Goal: Transaction & Acquisition: Purchase product/service

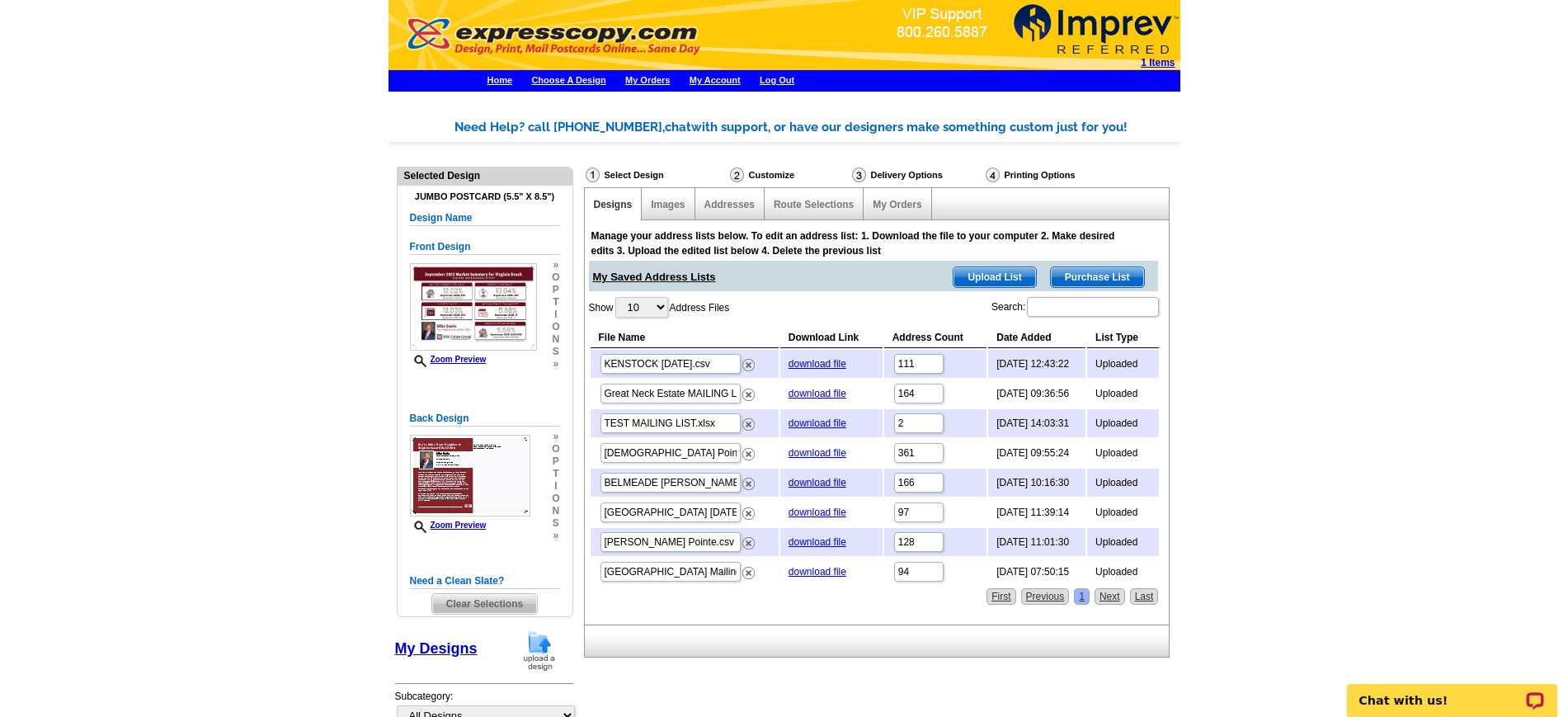
click at [1160, 60] on strong "1 Items" at bounding box center [1157, 63] width 34 height 12
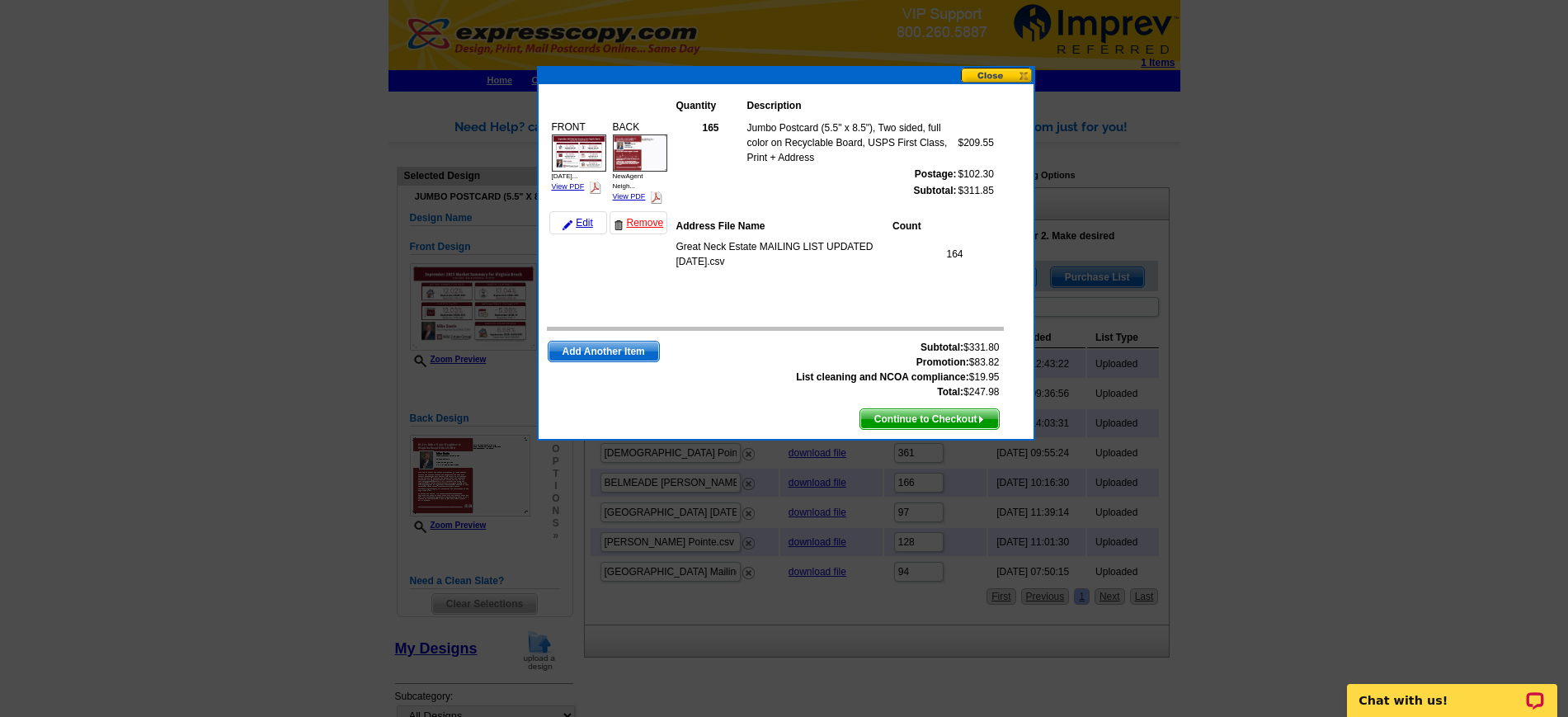
click at [611, 347] on span "Add Another Item" at bounding box center [603, 351] width 111 height 20
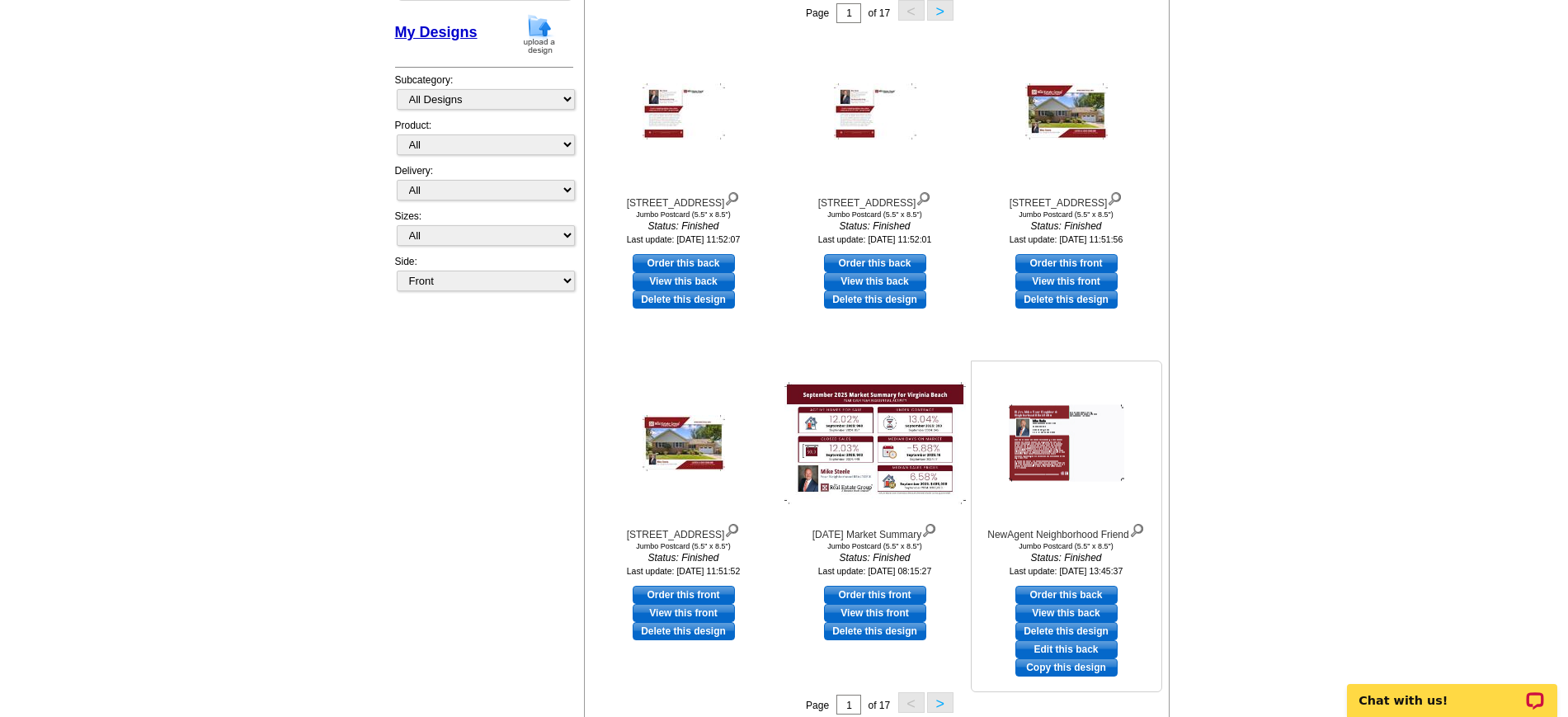
scroll to position [207, 0]
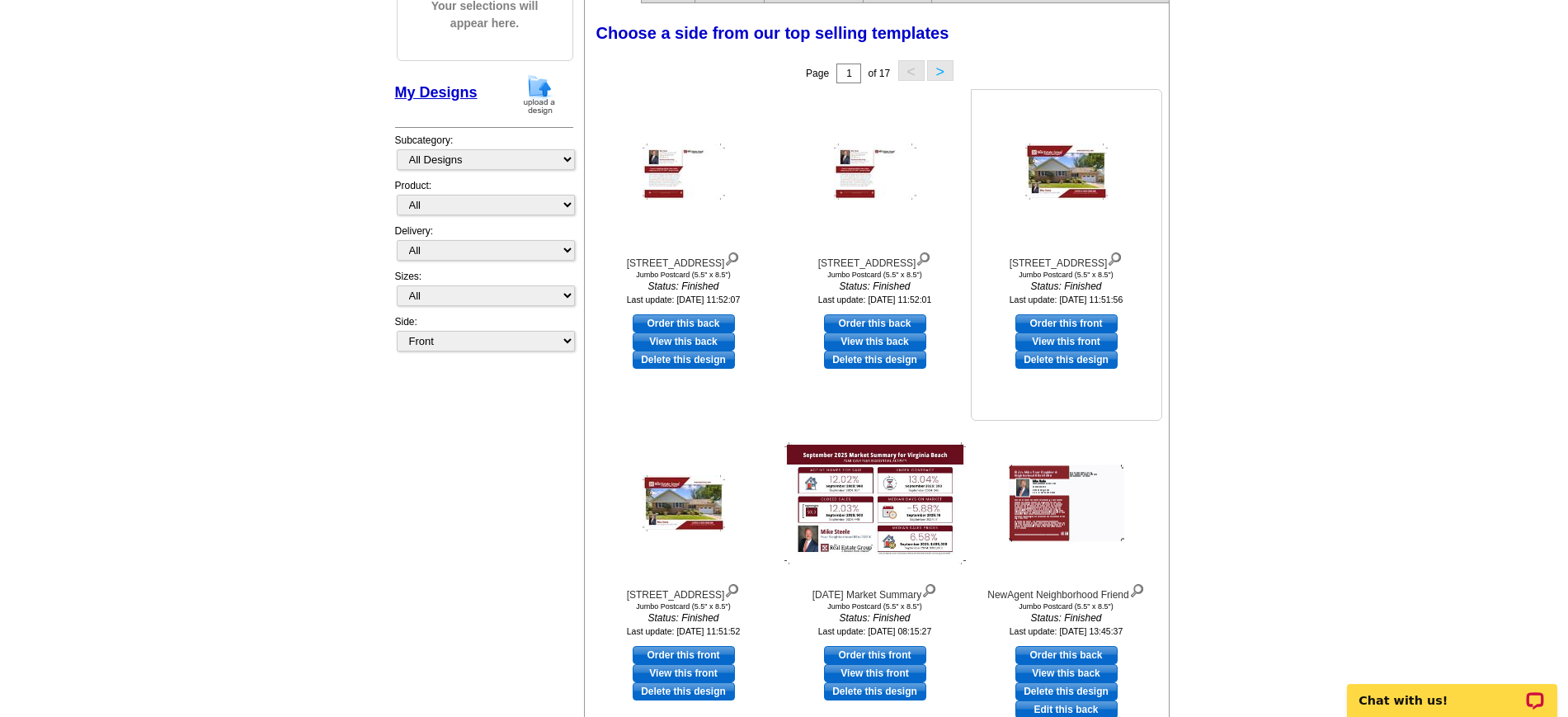
click at [1112, 258] on img at bounding box center [1114, 257] width 15 height 18
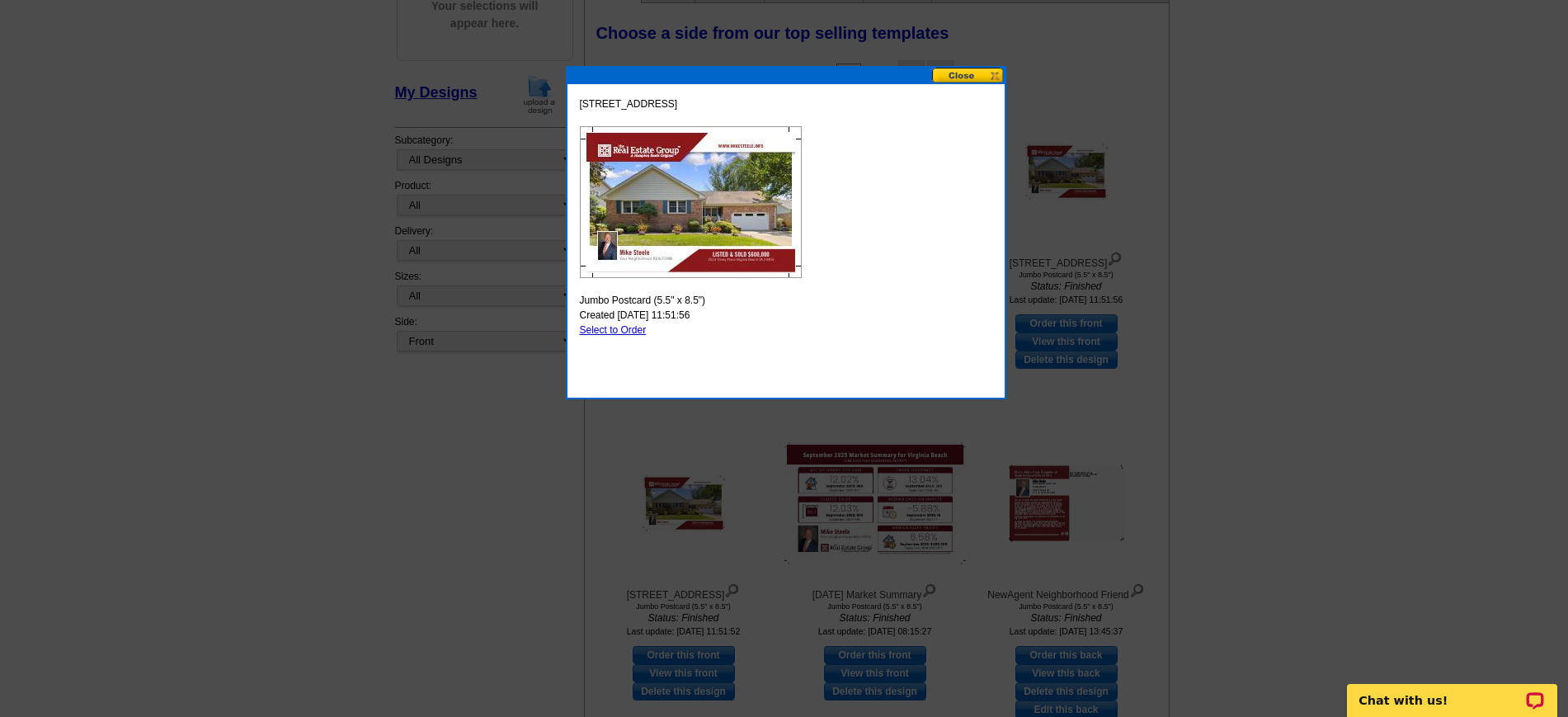
click at [641, 326] on link "Select to Order" at bounding box center [613, 330] width 67 height 12
select select "2"
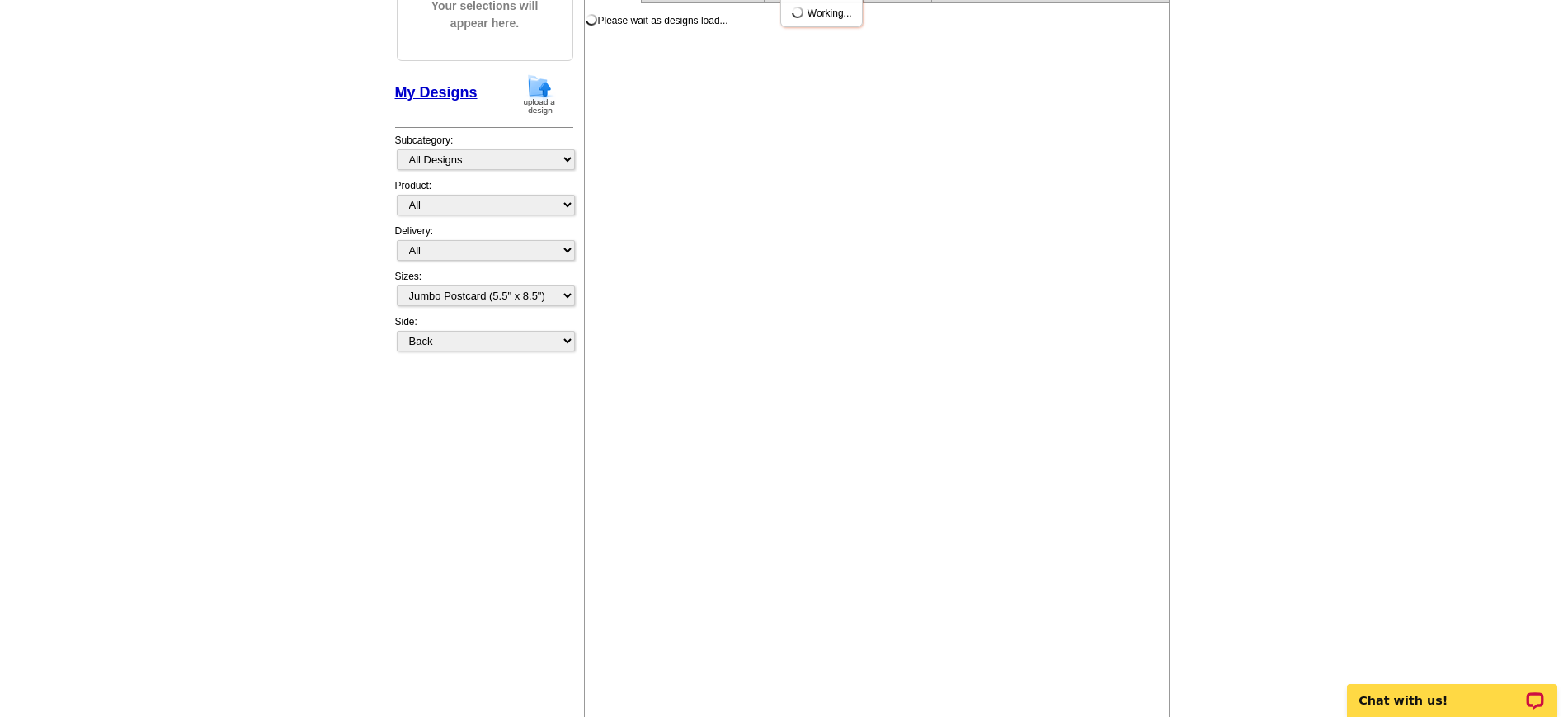
scroll to position [0, 0]
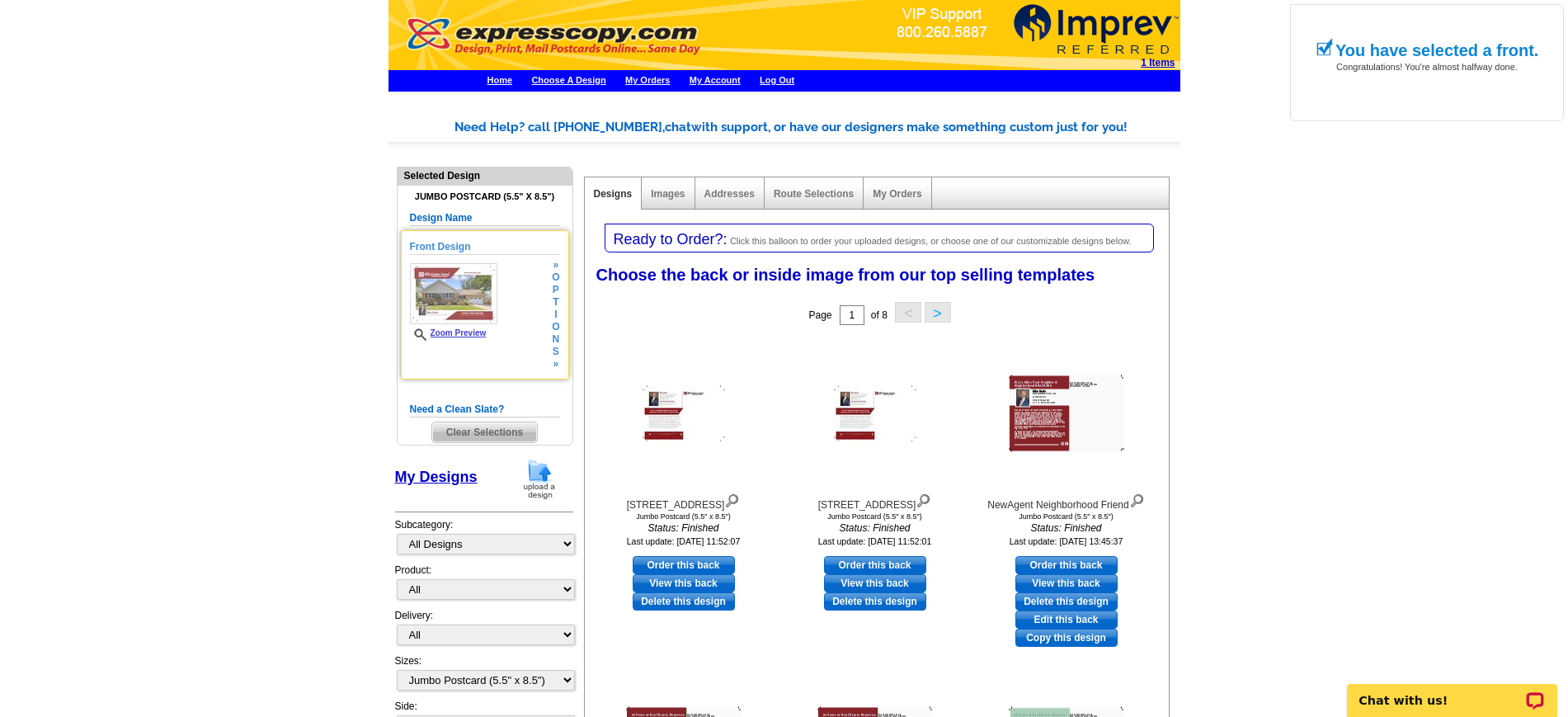
click at [471, 334] on link "Zoom Preview" at bounding box center [448, 332] width 76 height 9
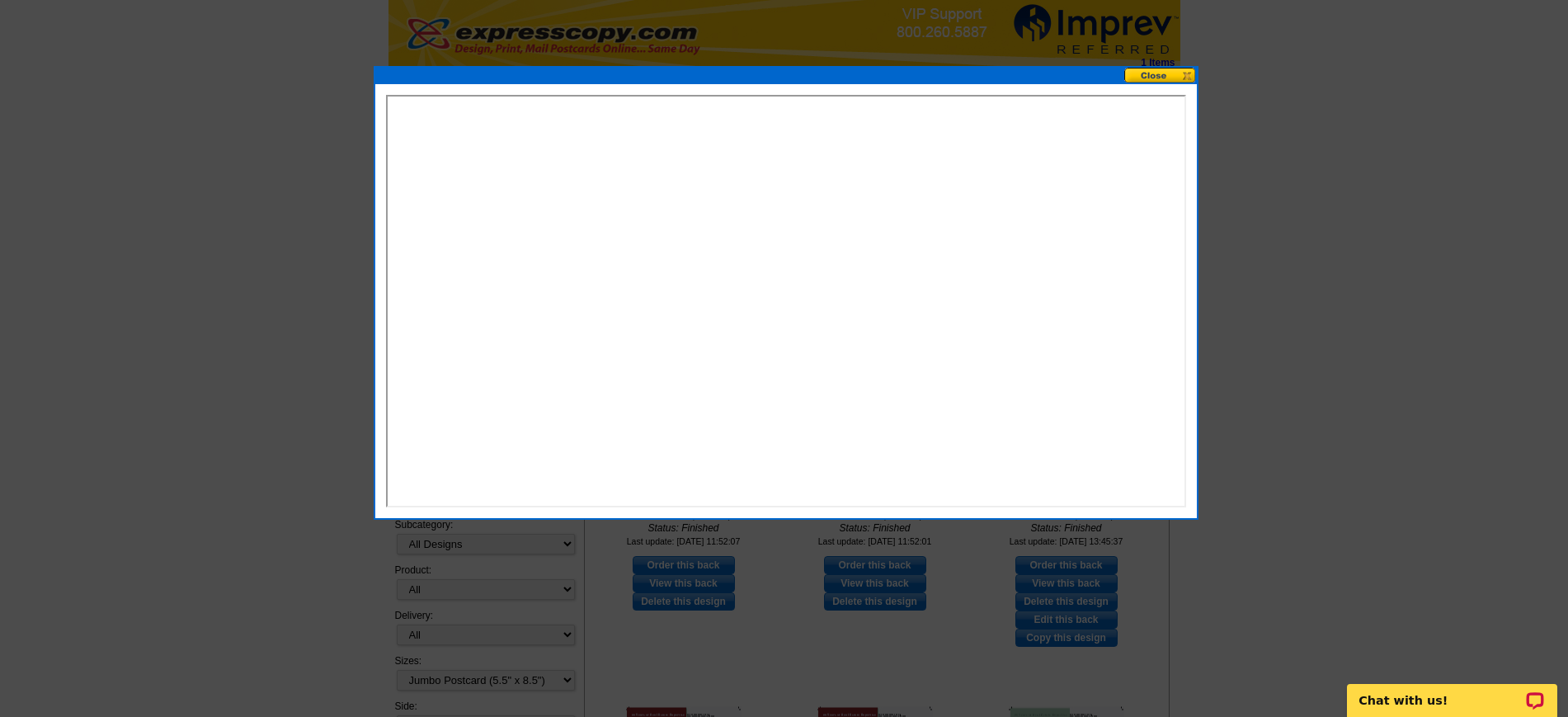
click at [1155, 71] on button at bounding box center [1160, 75] width 72 height 15
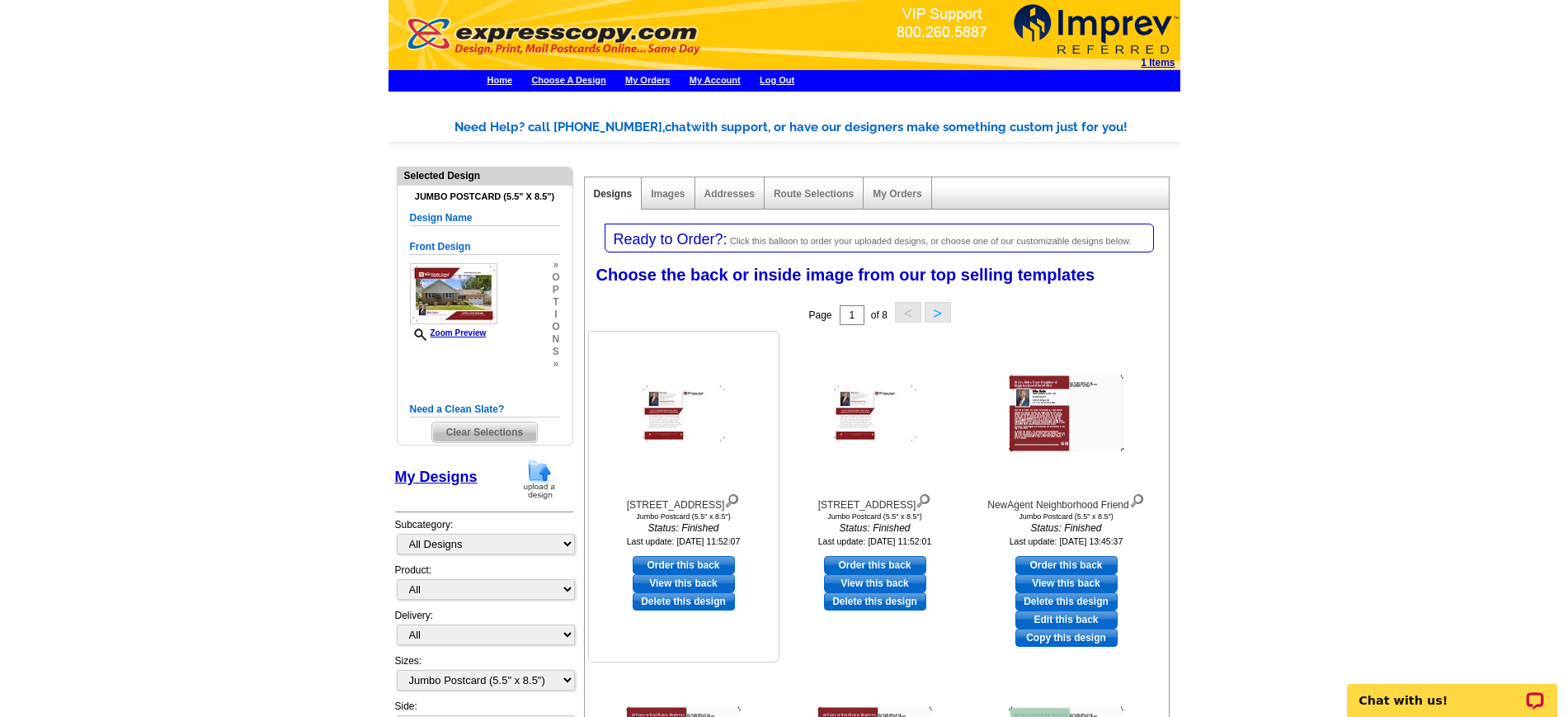
click at [717, 581] on link "View this back" at bounding box center [683, 583] width 102 height 18
click at [706, 565] on link "Order this back" at bounding box center [683, 565] width 102 height 18
select select "front"
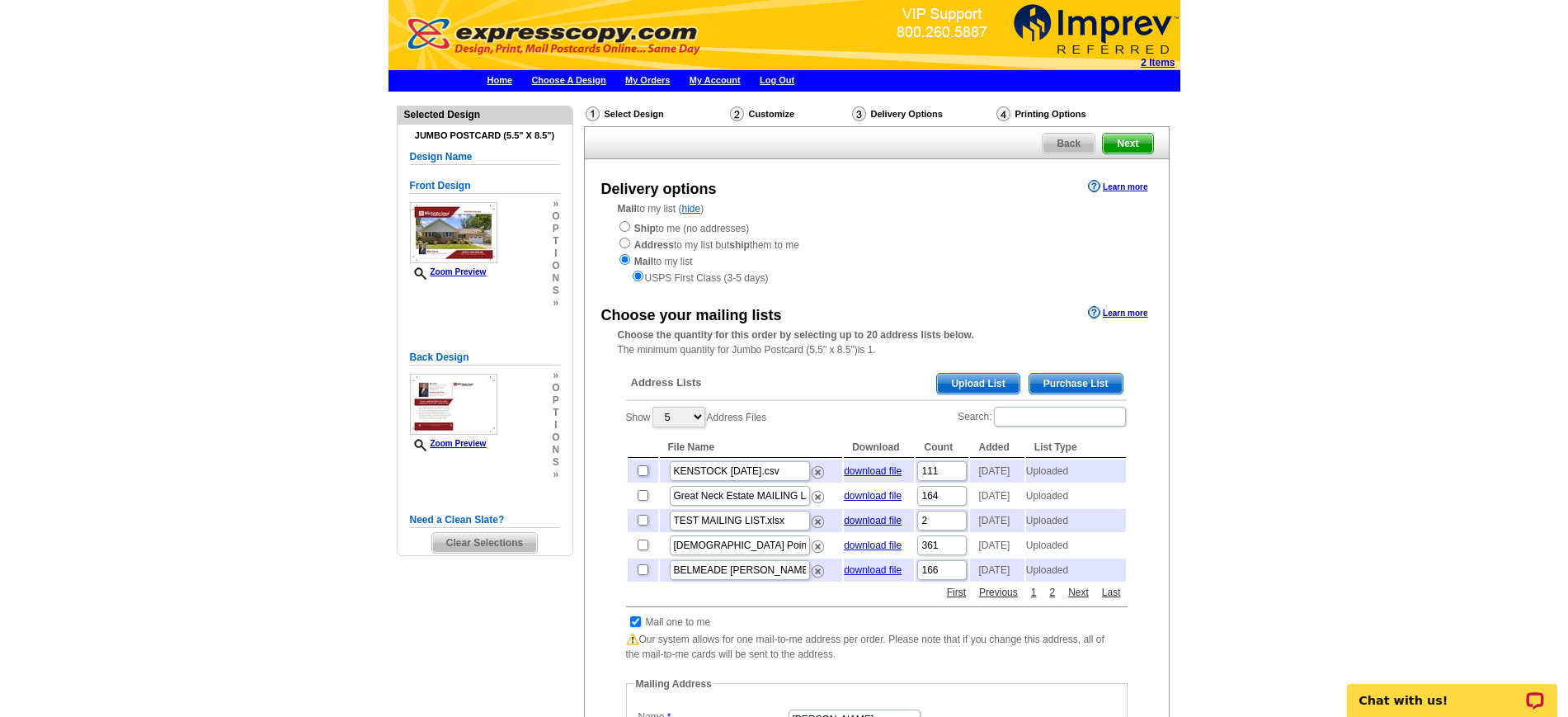
click at [644, 475] on input "checkbox" at bounding box center [643, 470] width 11 height 11
checkbox input "true"
click at [1132, 146] on span "Next" at bounding box center [1127, 143] width 49 height 20
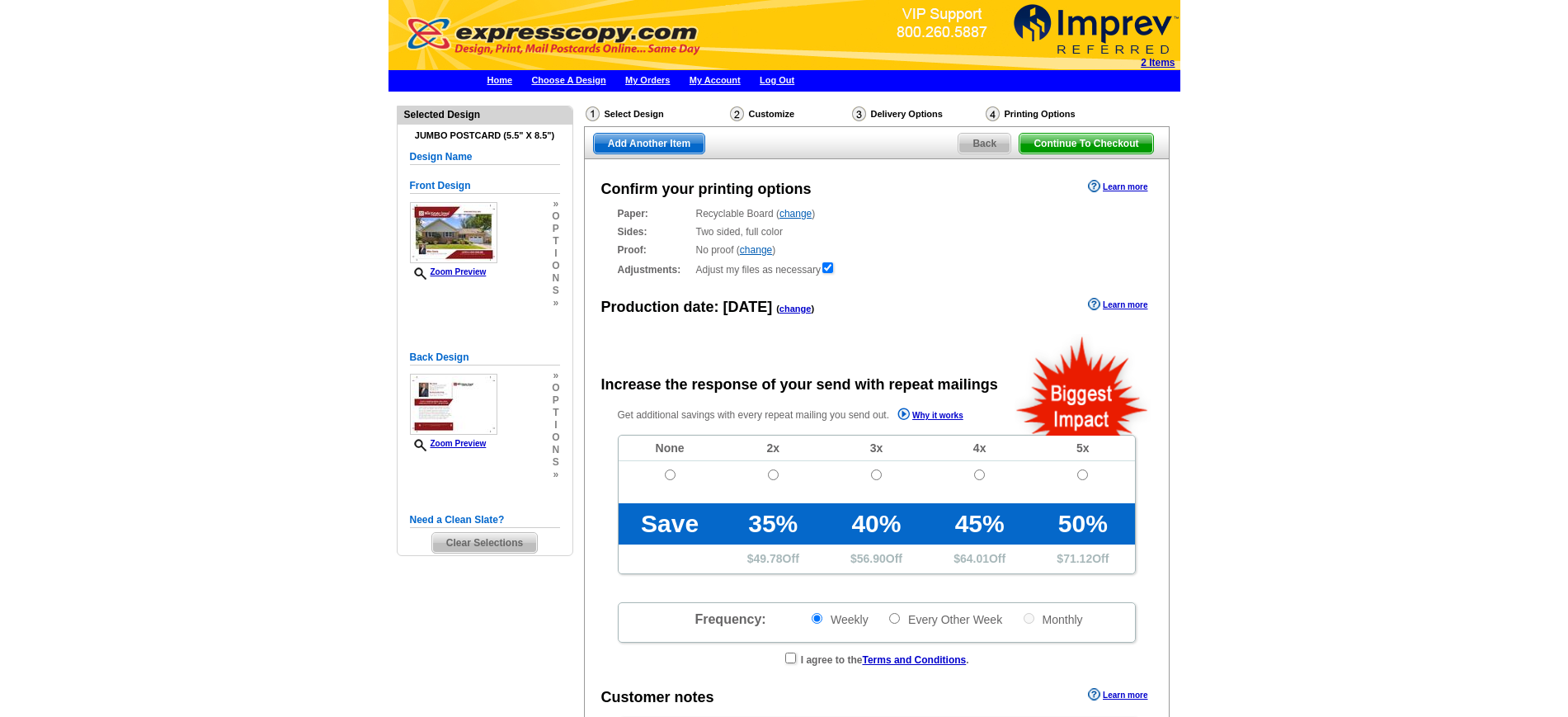
radio input "false"
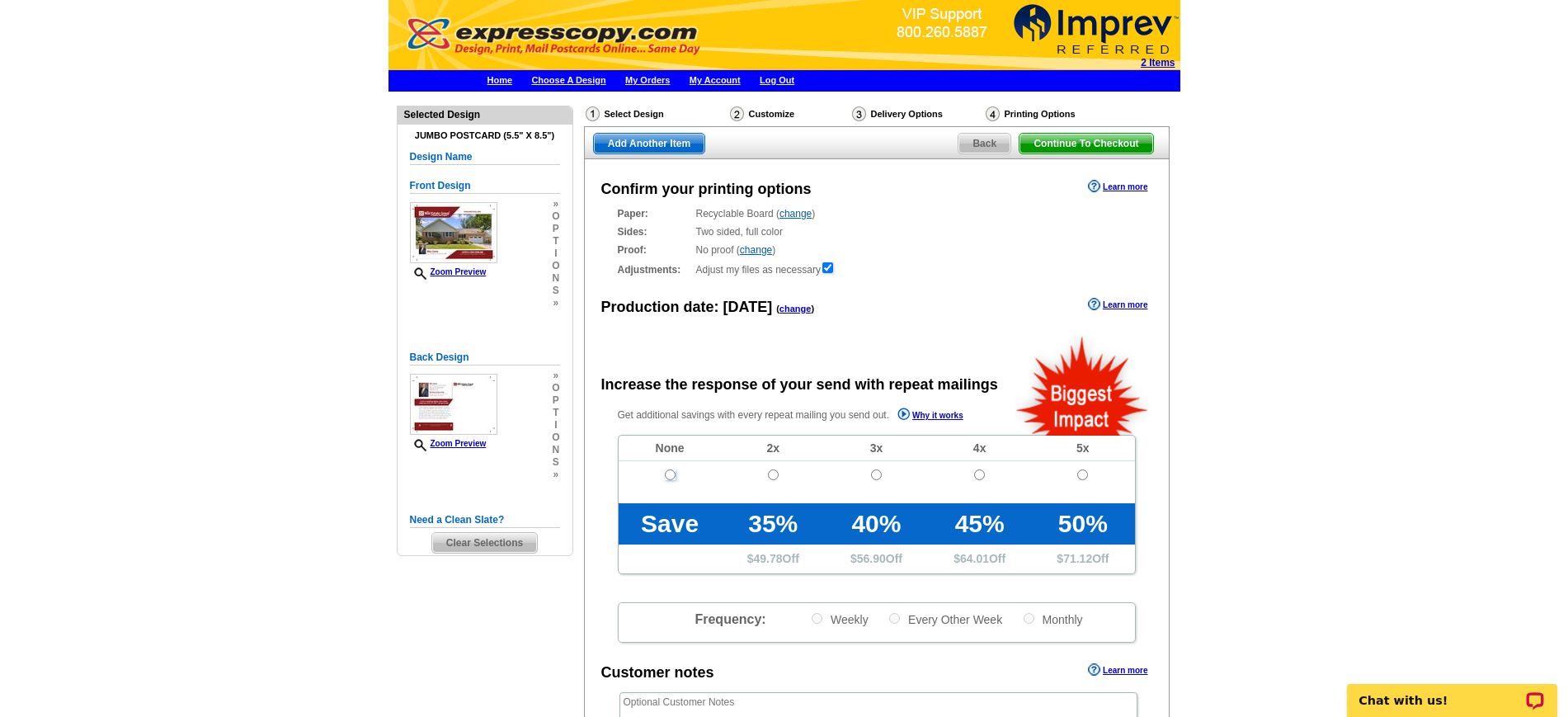
click at [671, 471] on input "radio" at bounding box center [670, 474] width 11 height 11
radio input "true"
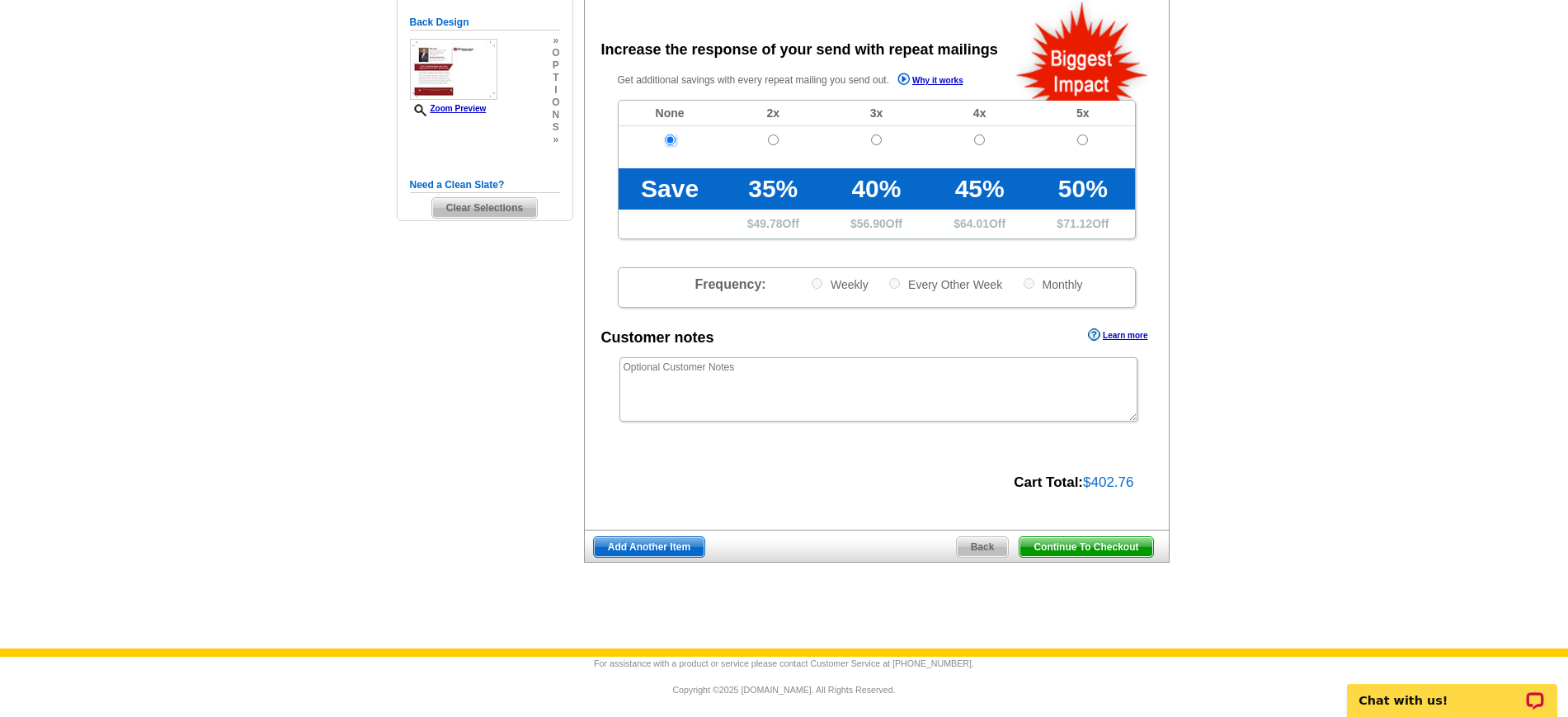
scroll to position [342, 0]
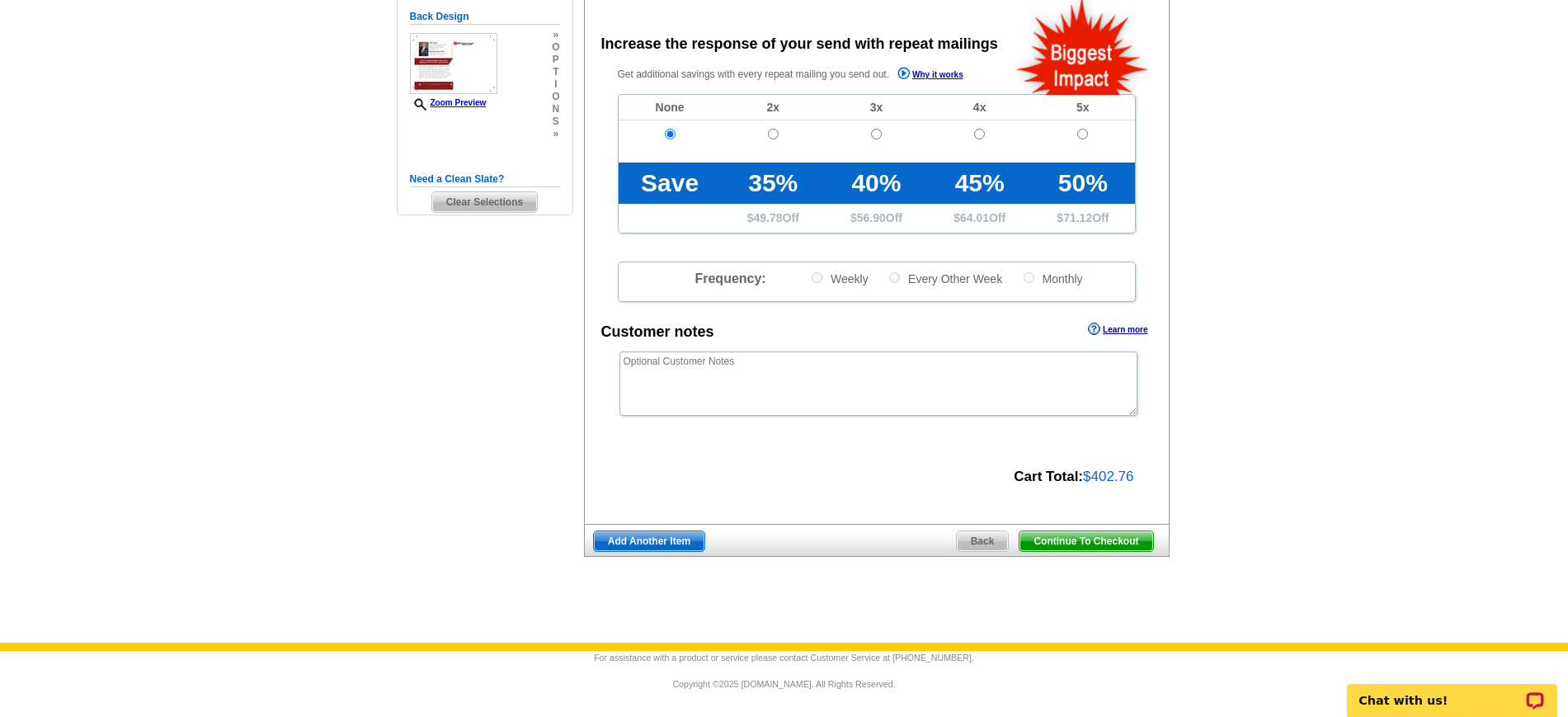
click at [1125, 540] on span "Continue To Checkout" at bounding box center [1086, 540] width 133 height 20
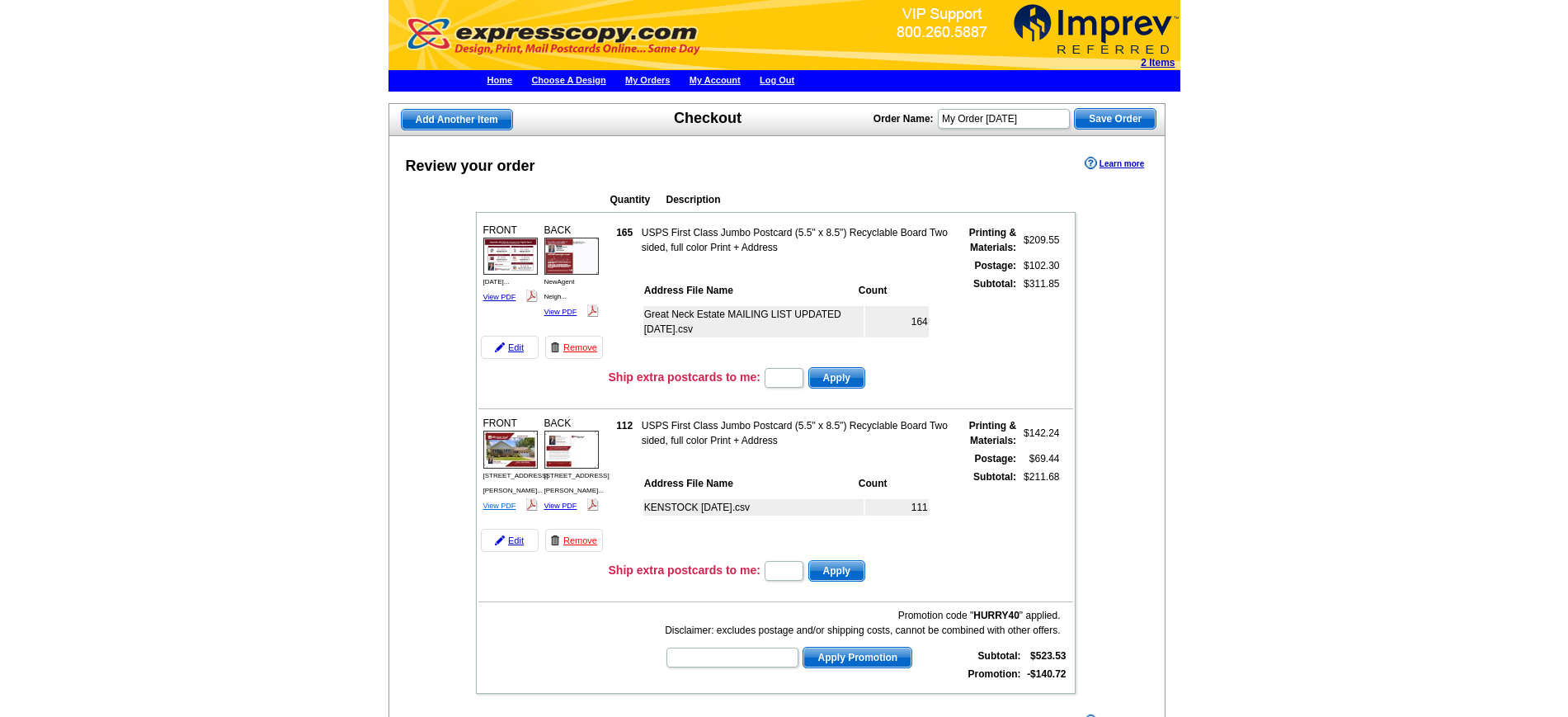
click at [497, 502] on link "View PDF" at bounding box center [500, 506] width 33 height 9
click at [570, 502] on link "View PDF" at bounding box center [561, 506] width 33 height 9
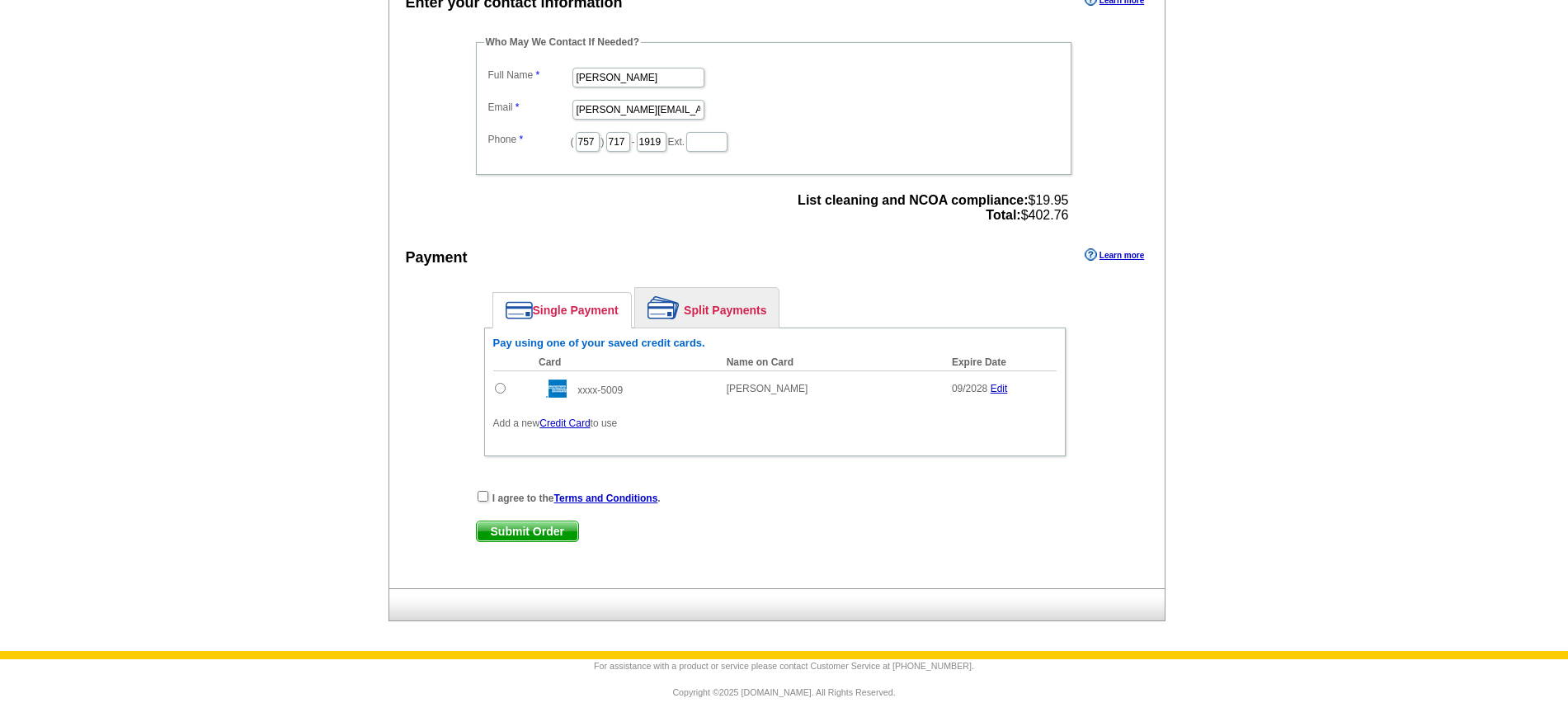
scroll to position [722, 0]
click at [502, 382] on input "radio" at bounding box center [500, 387] width 11 height 11
radio input "true"
click at [484, 500] on div "I agree to the Terms and Conditions ." at bounding box center [775, 496] width 598 height 16
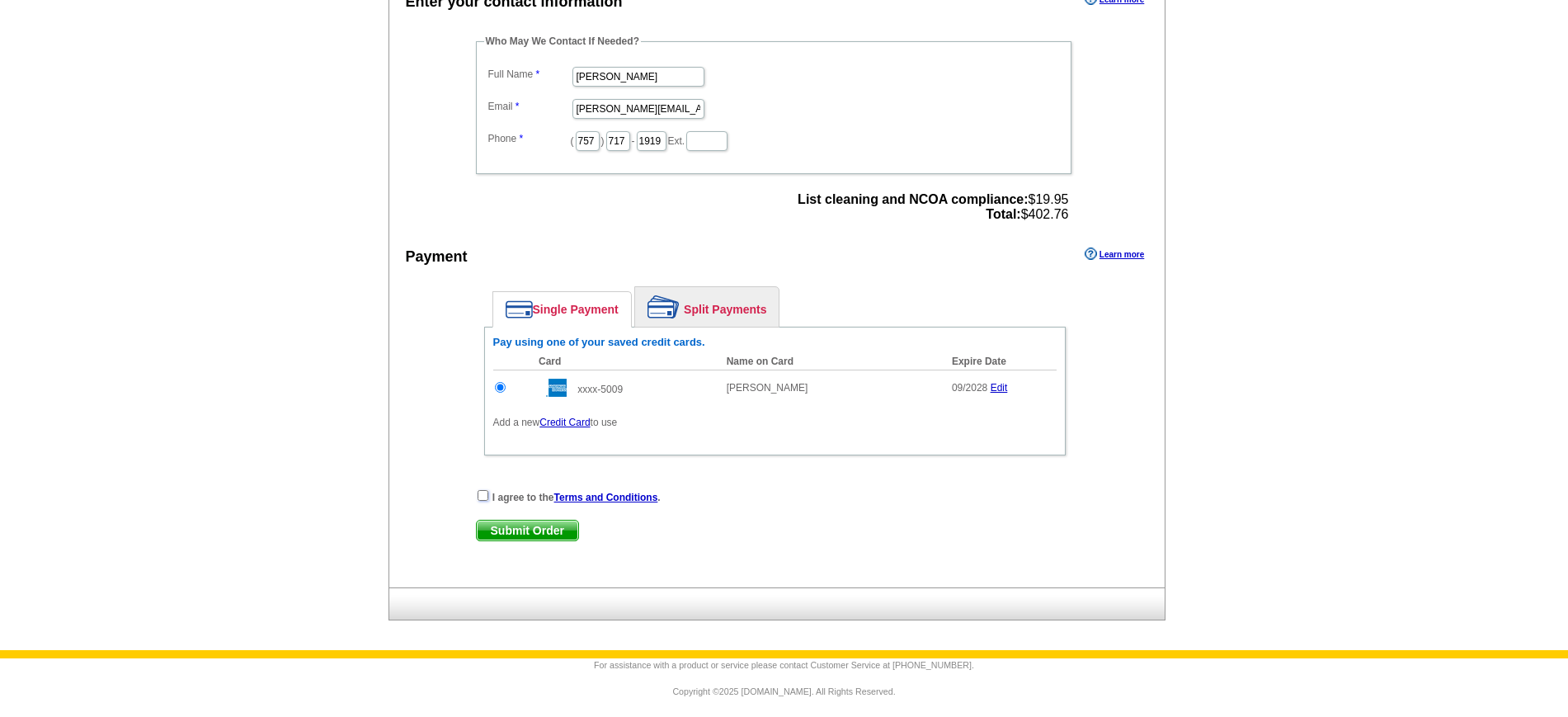
click at [484, 496] on input "checkbox" at bounding box center [482, 495] width 11 height 11
checkbox input "true"
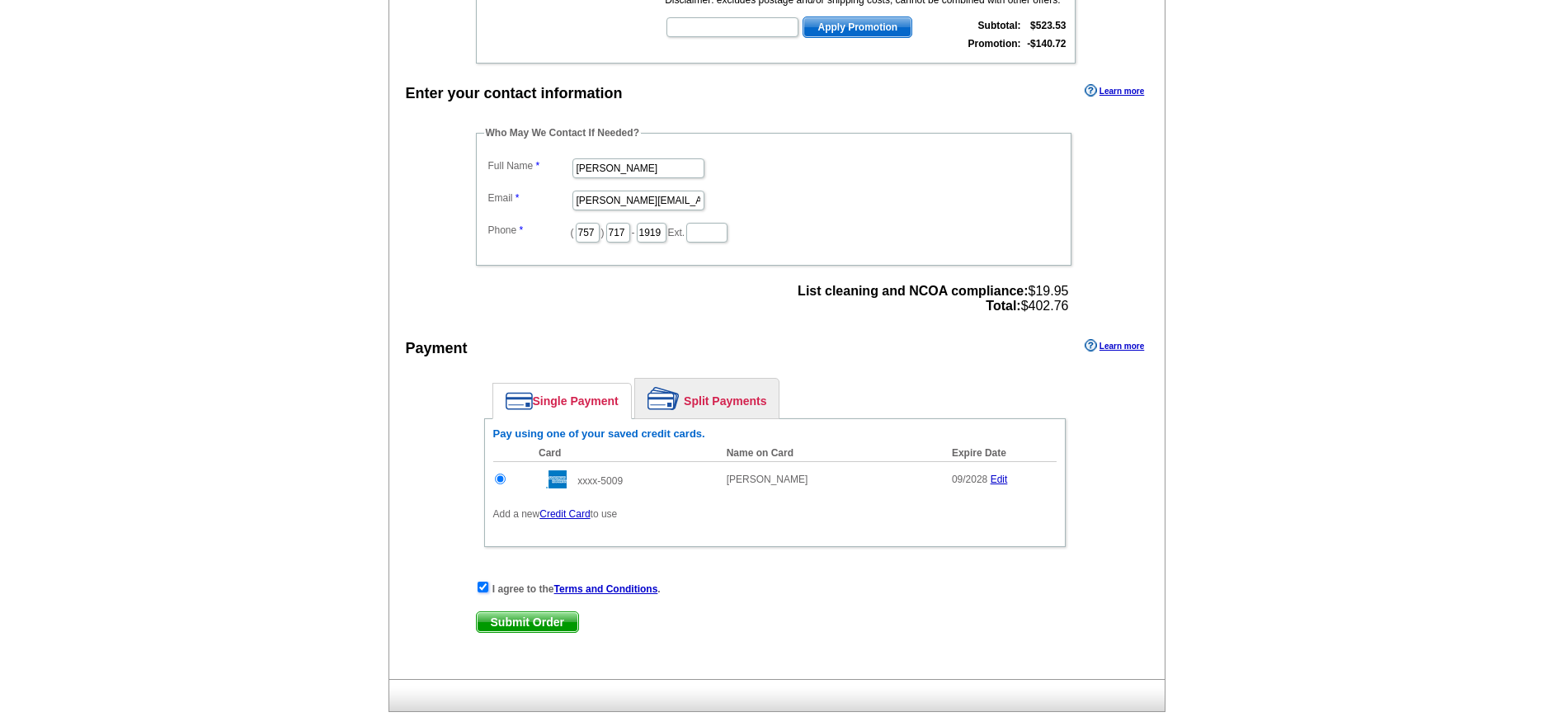
scroll to position [729, 0]
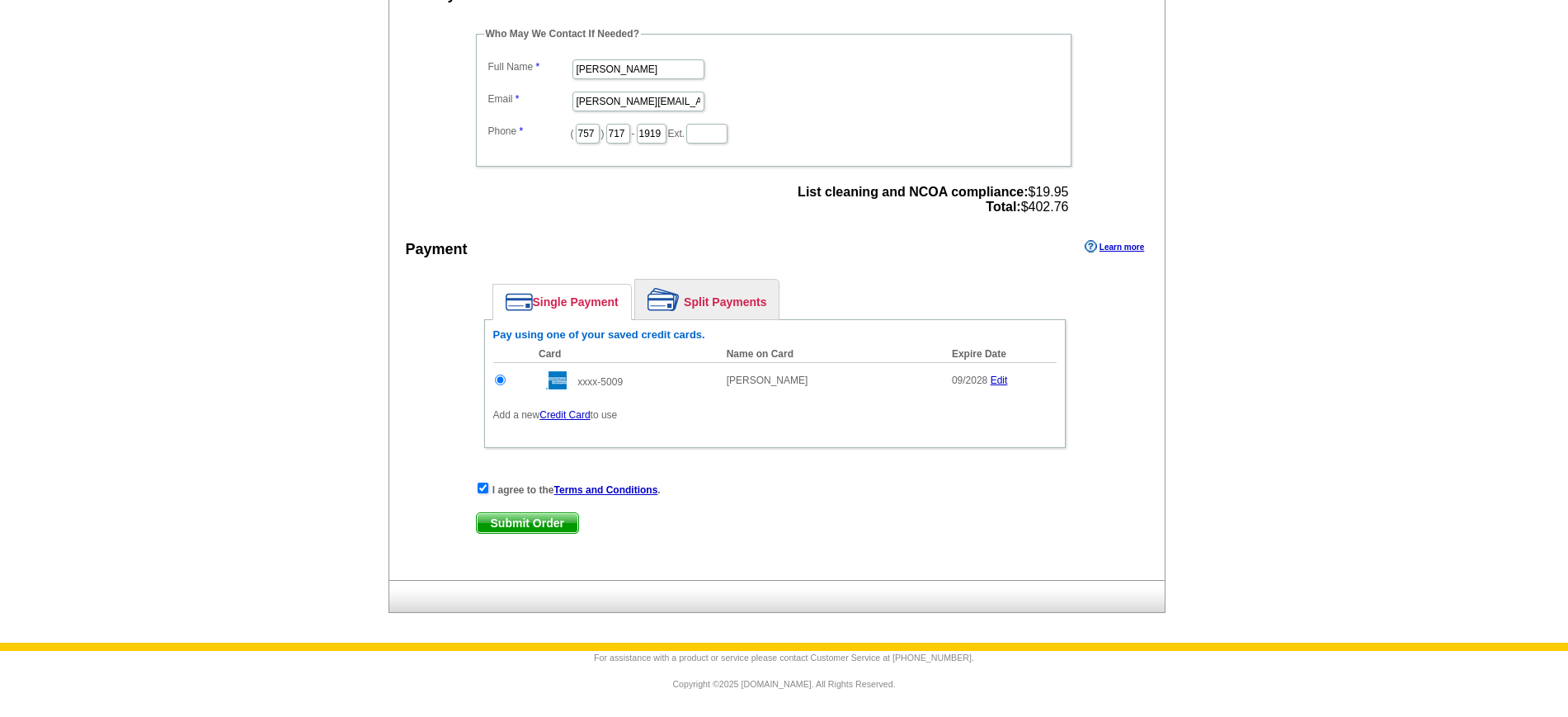
click at [551, 520] on span "Submit Order" at bounding box center [527, 523] width 101 height 20
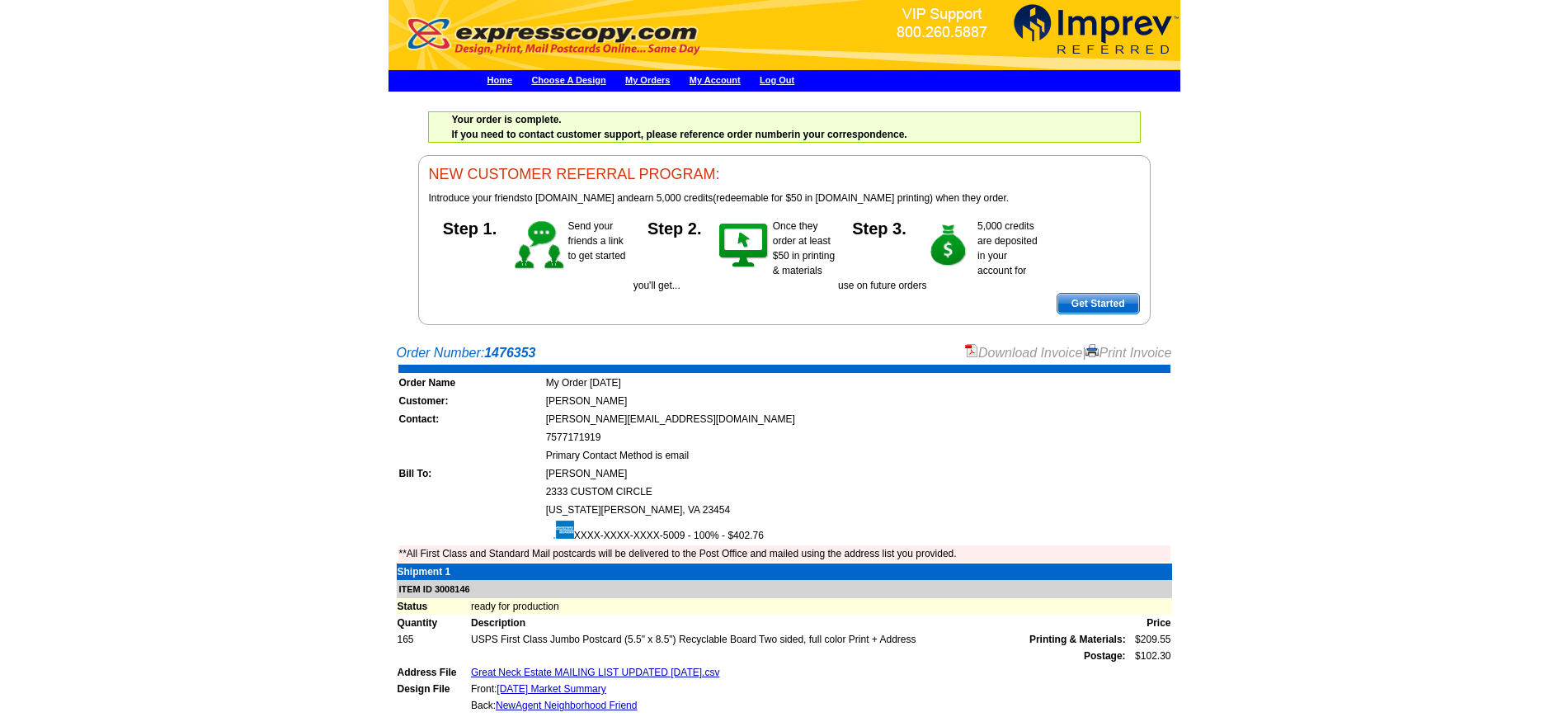
click at [1151, 354] on link "Print Invoice" at bounding box center [1128, 352] width 86 height 14
